Goal: Transaction & Acquisition: Purchase product/service

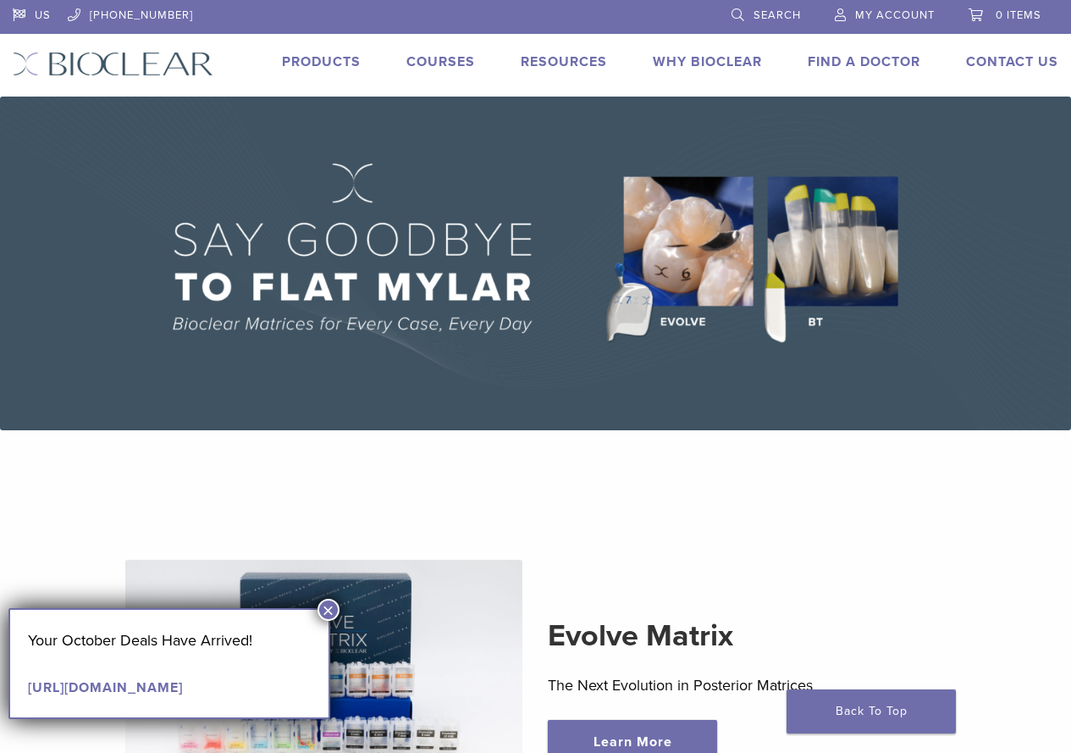
click at [314, 64] on link "Products" at bounding box center [321, 61] width 79 height 17
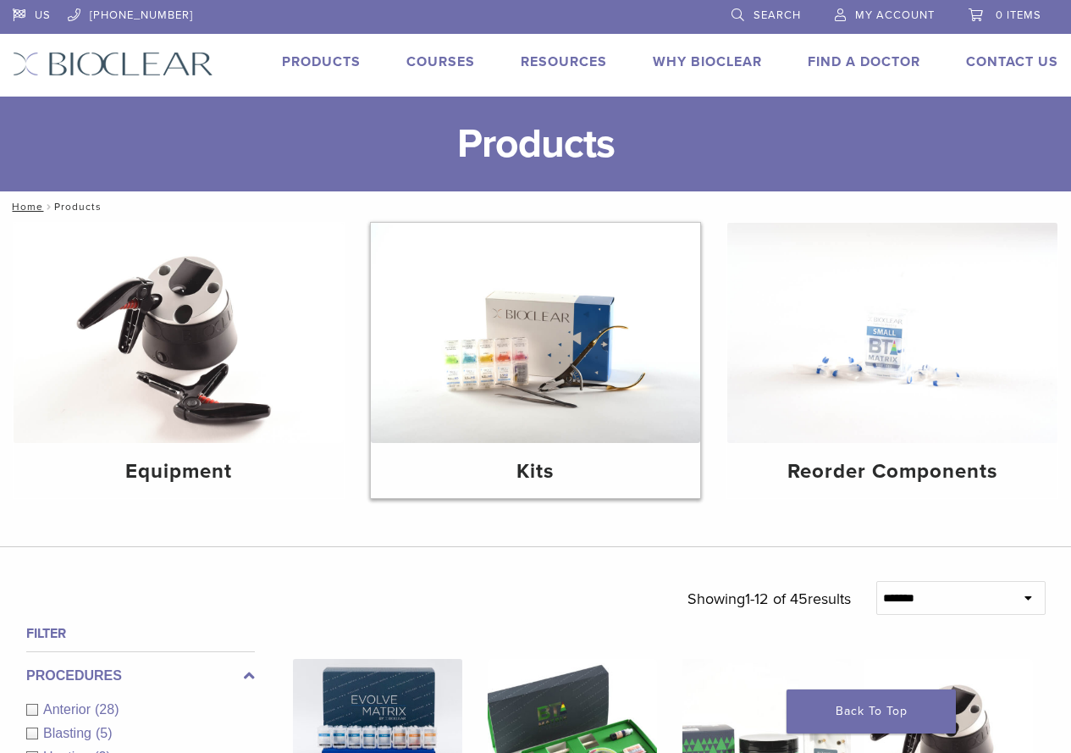
click at [545, 429] on img at bounding box center [536, 333] width 330 height 220
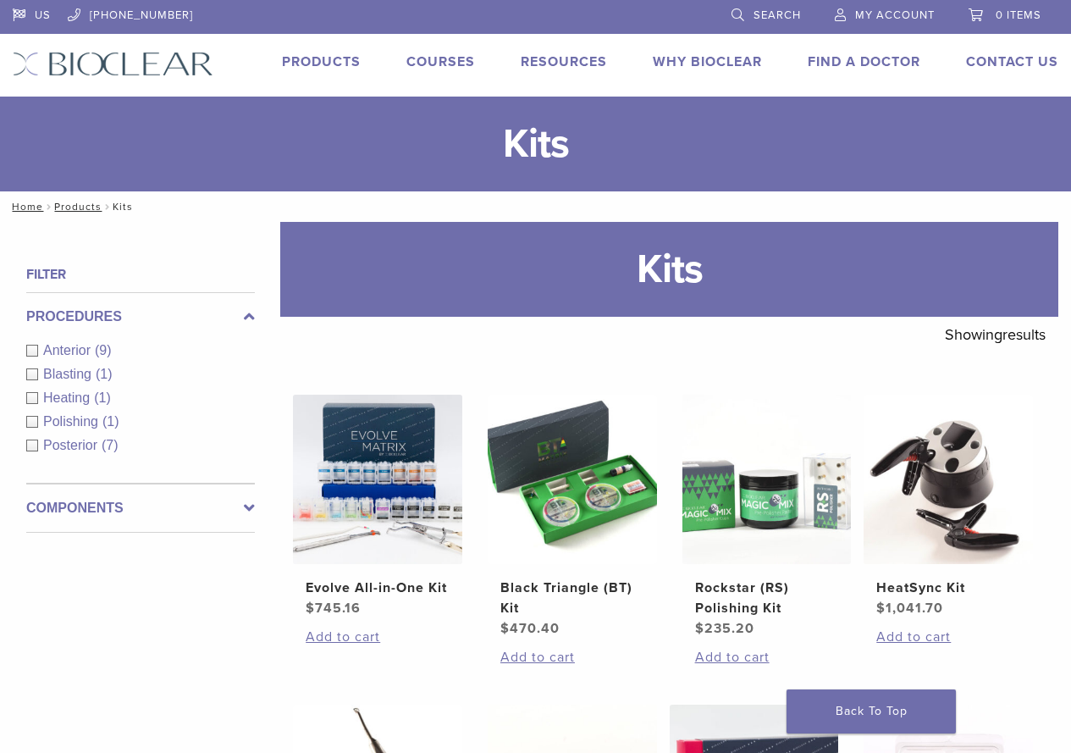
click at [323, 54] on link "Products" at bounding box center [321, 61] width 79 height 17
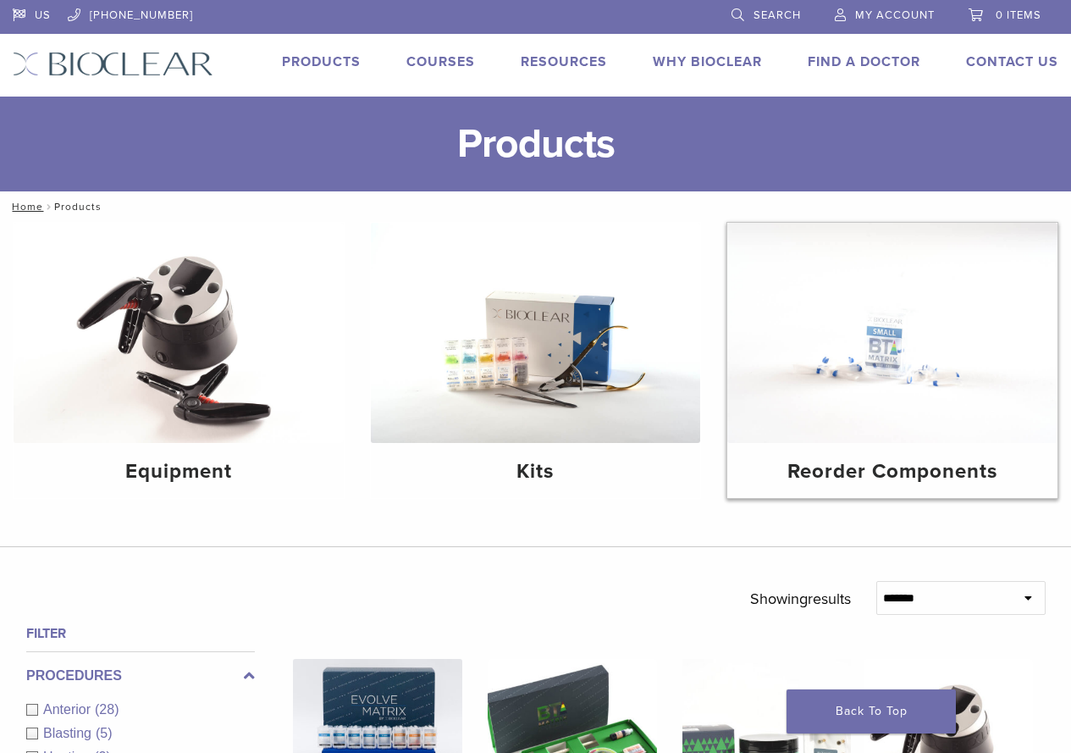
click at [895, 452] on div "Reorder Components" at bounding box center [892, 470] width 330 height 55
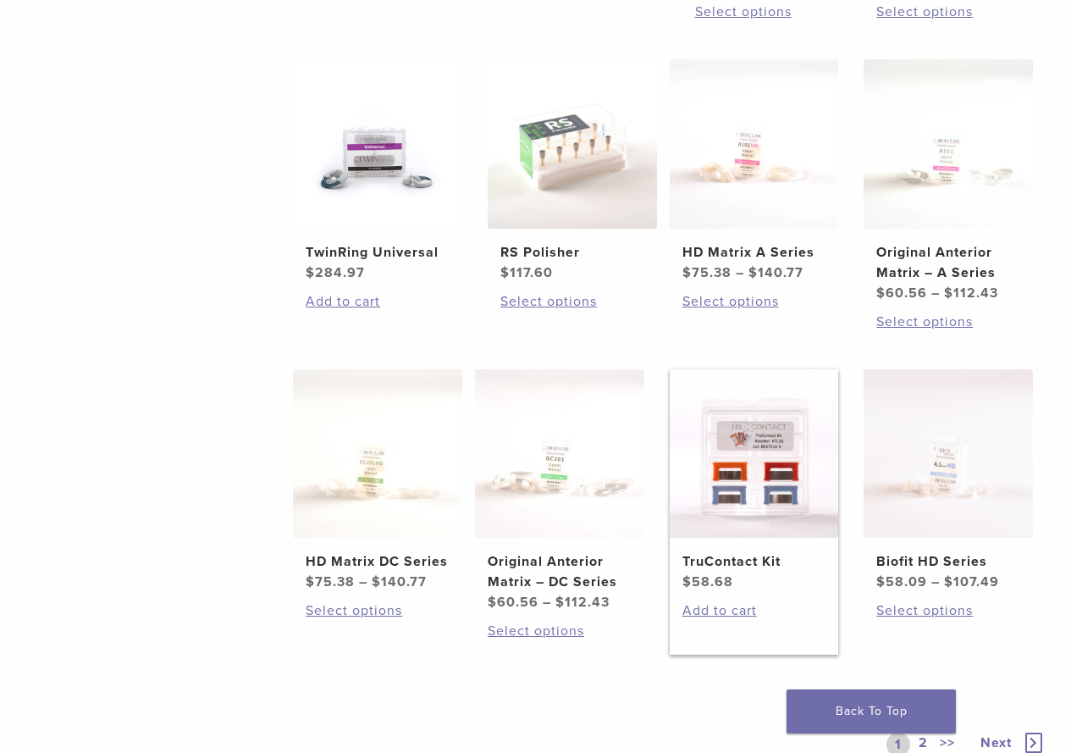
scroll to position [762, 0]
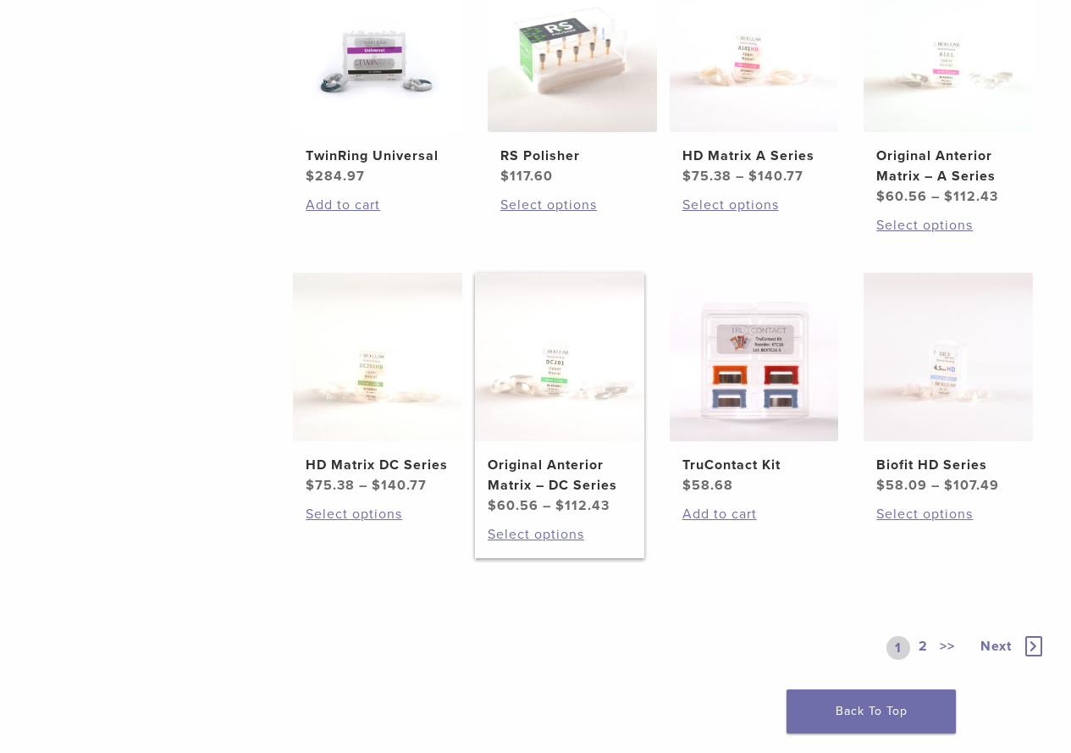
click at [593, 478] on h2 "Original Anterior Matrix – DC Series" at bounding box center [560, 475] width 144 height 41
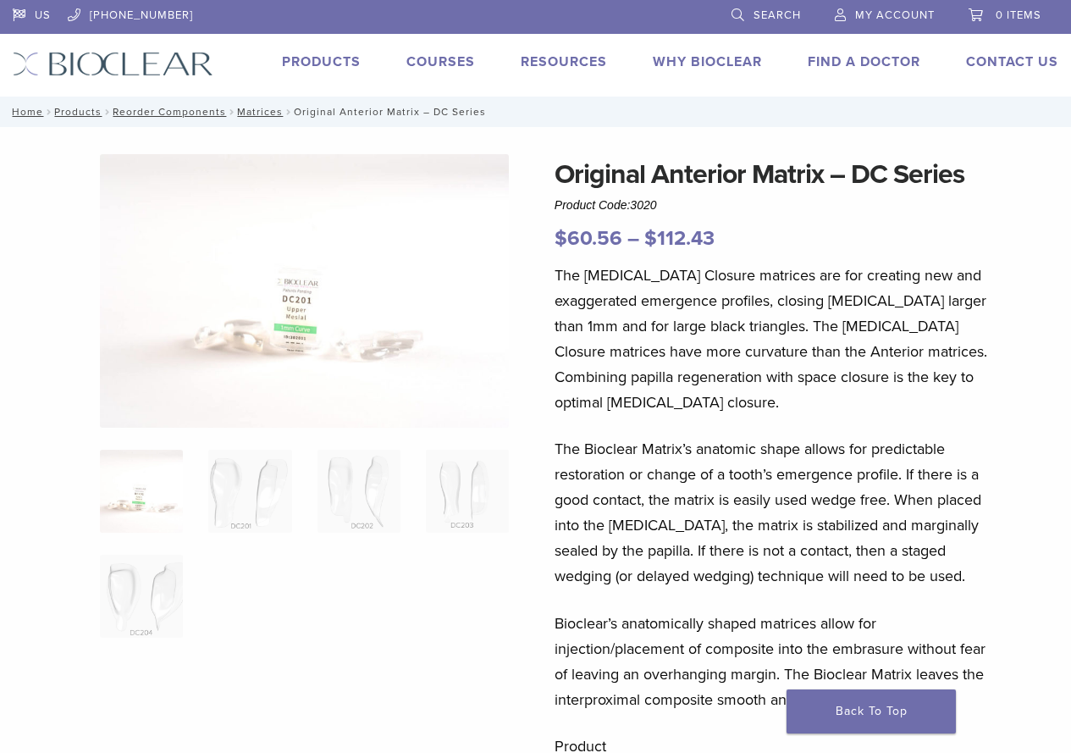
click at [311, 327] on img at bounding box center [304, 290] width 409 height 273
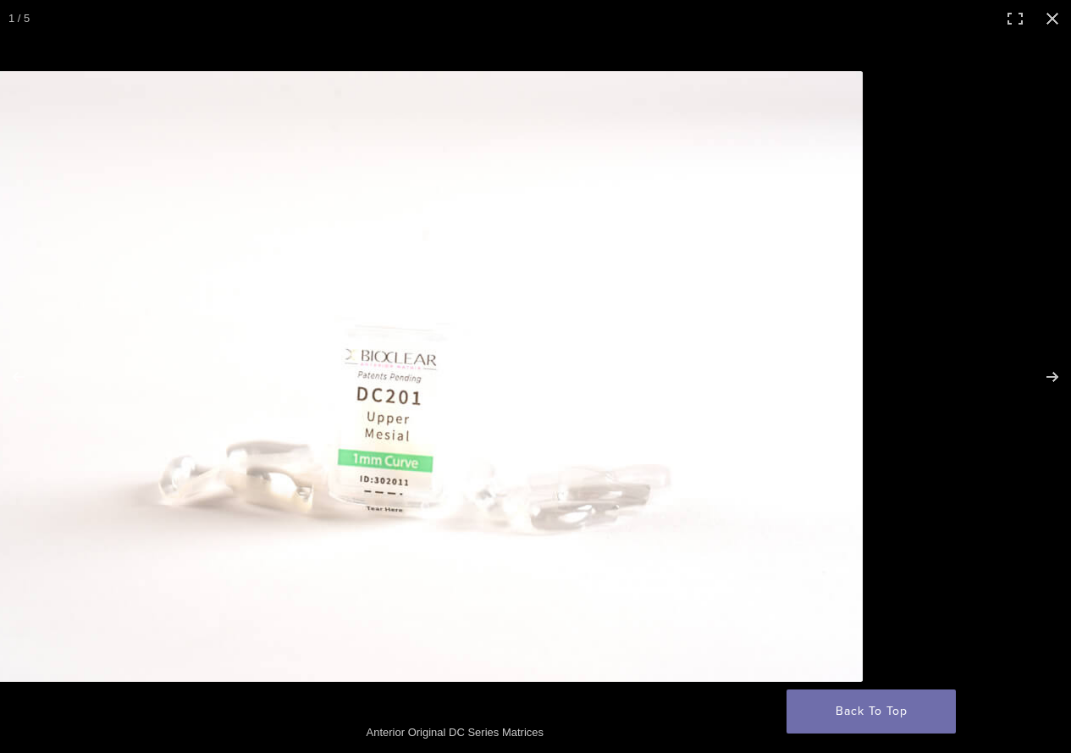
click at [384, 349] on img "Full screen image" at bounding box center [405, 376] width 914 height 610
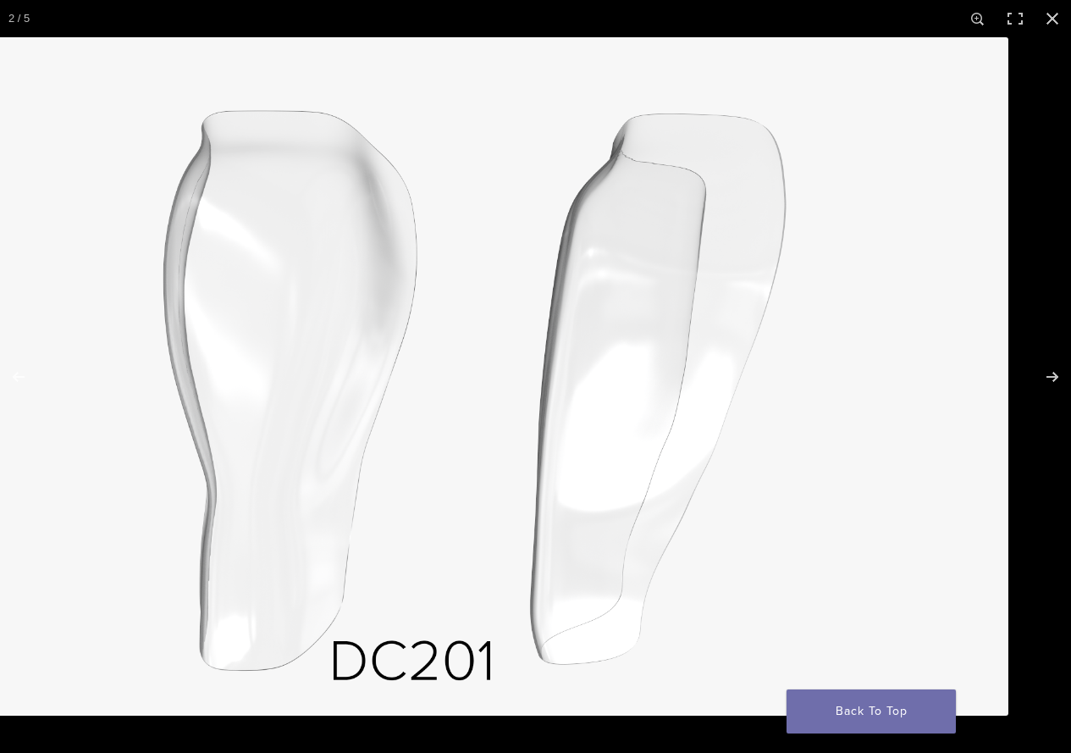
click at [327, 374] on img "Full screen image" at bounding box center [486, 376] width 1045 height 678
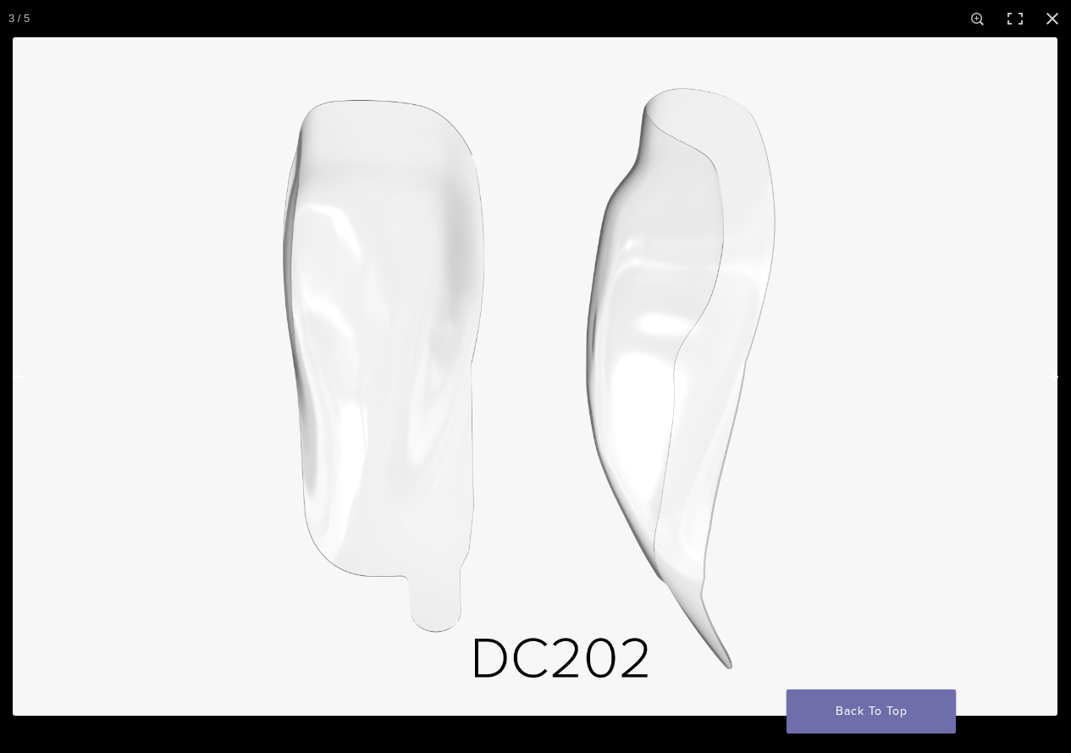
click at [28, 309] on img "Full screen image" at bounding box center [535, 376] width 1045 height 678
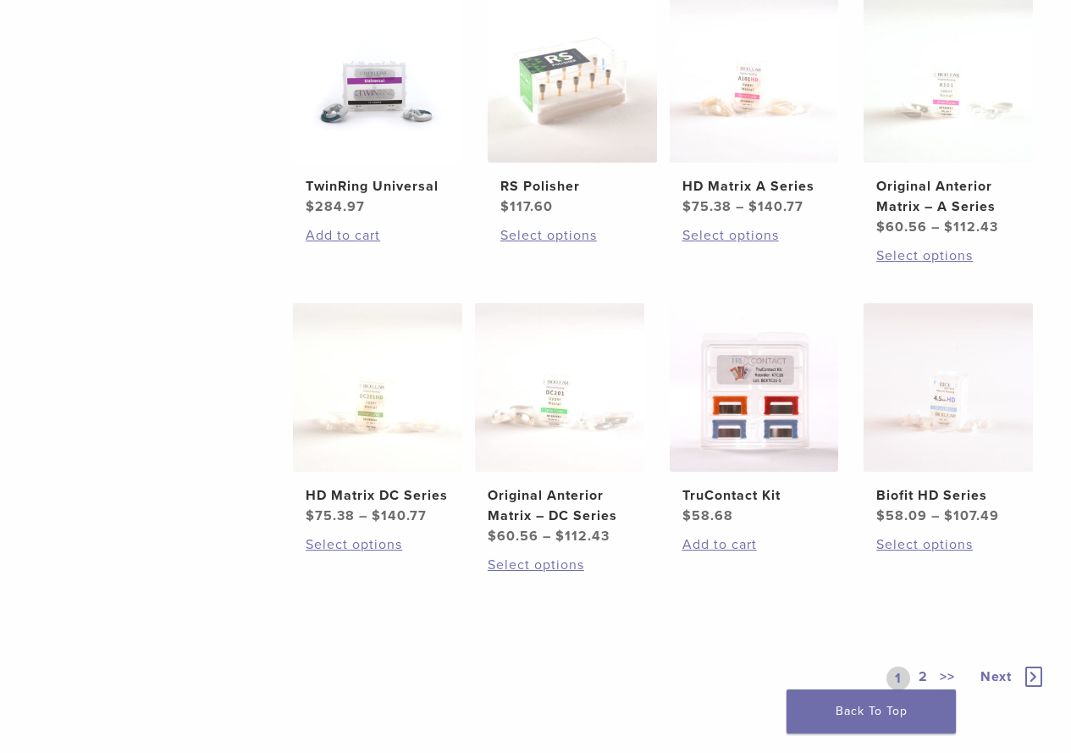
scroll to position [762, 0]
